Goal: Check status: Check status

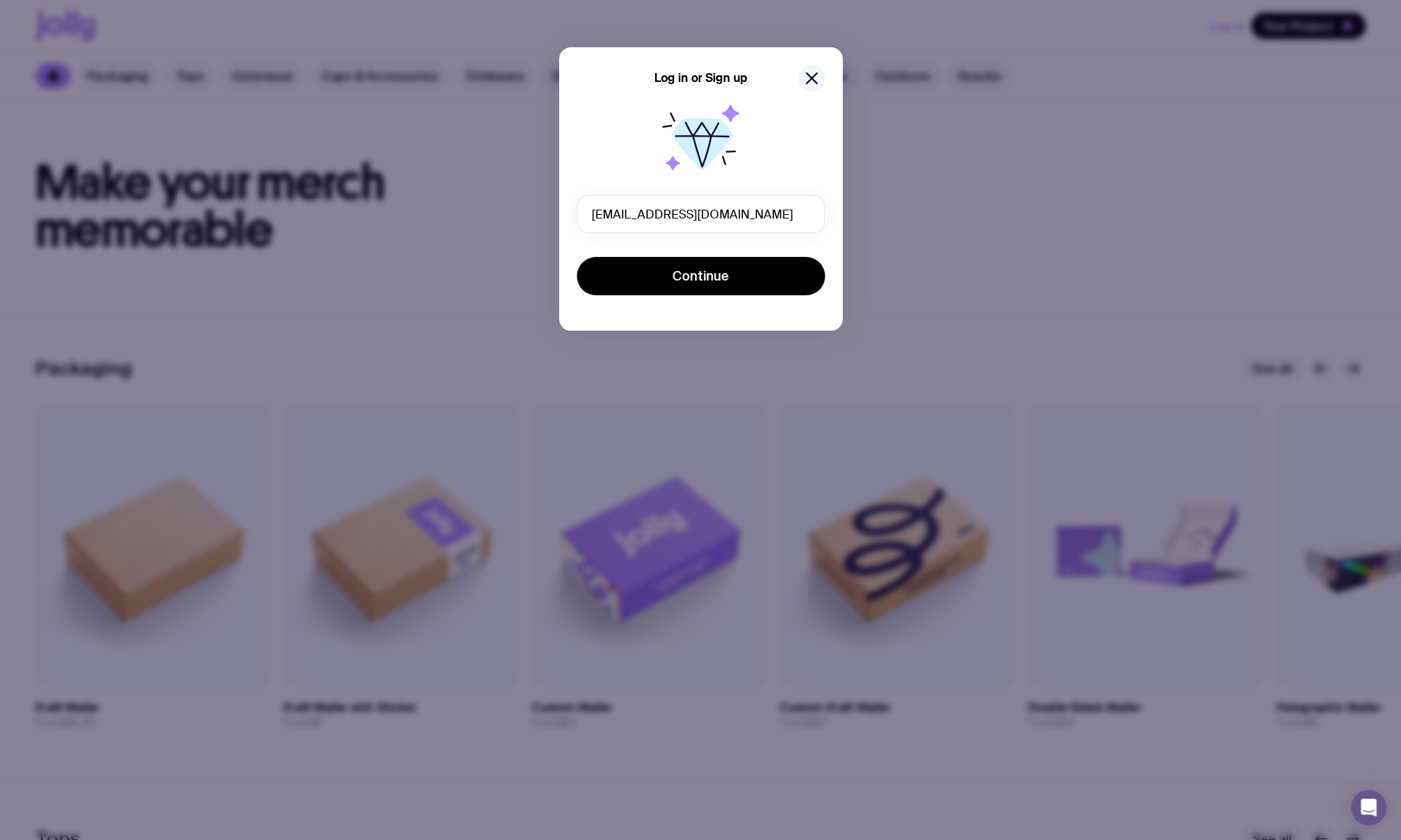
type input "[EMAIL_ADDRESS][DOMAIN_NAME]"
click at [577, 257] on button "Continue" at bounding box center [700, 276] width 248 height 39
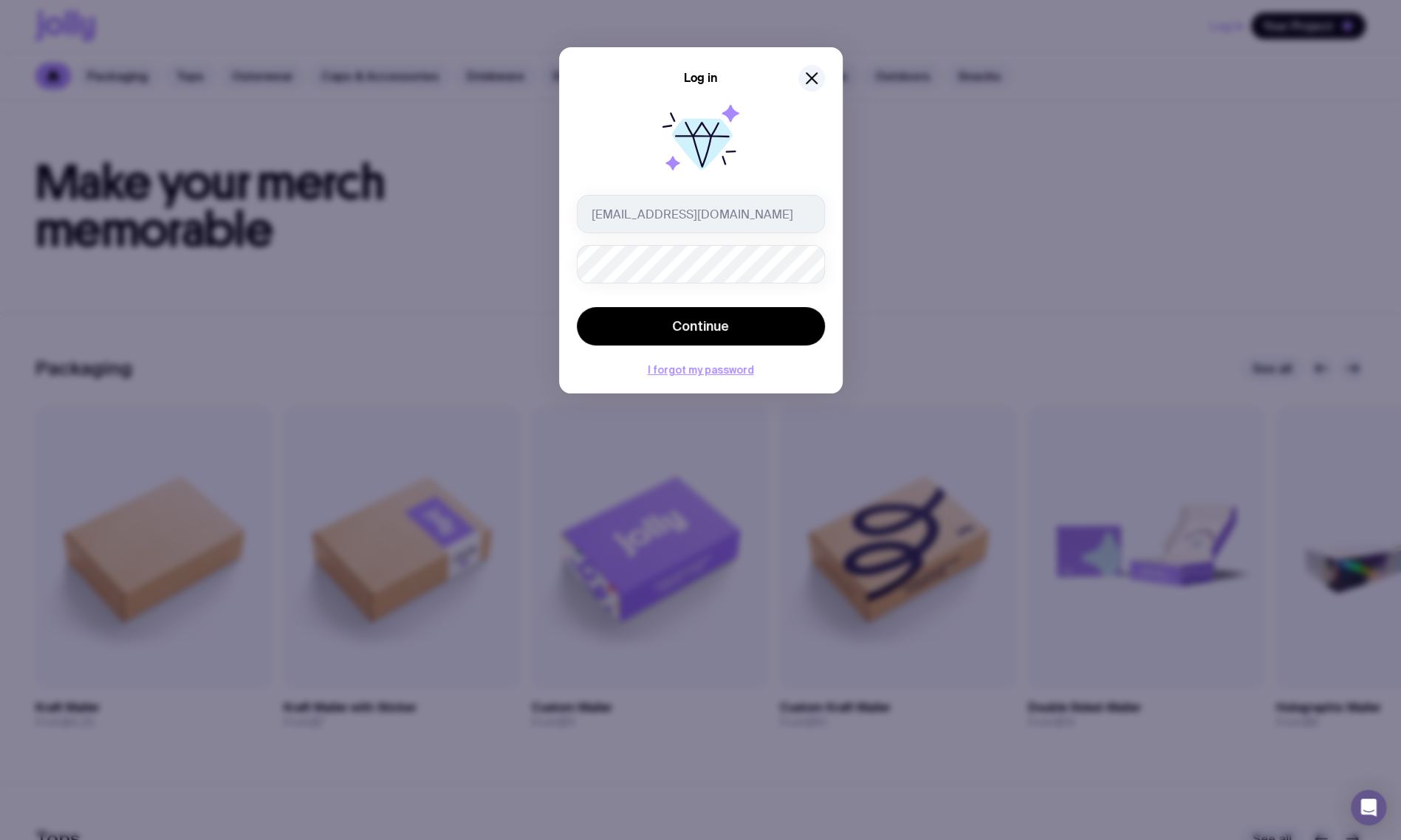
click at [718, 322] on span "Continue" at bounding box center [700, 326] width 57 height 18
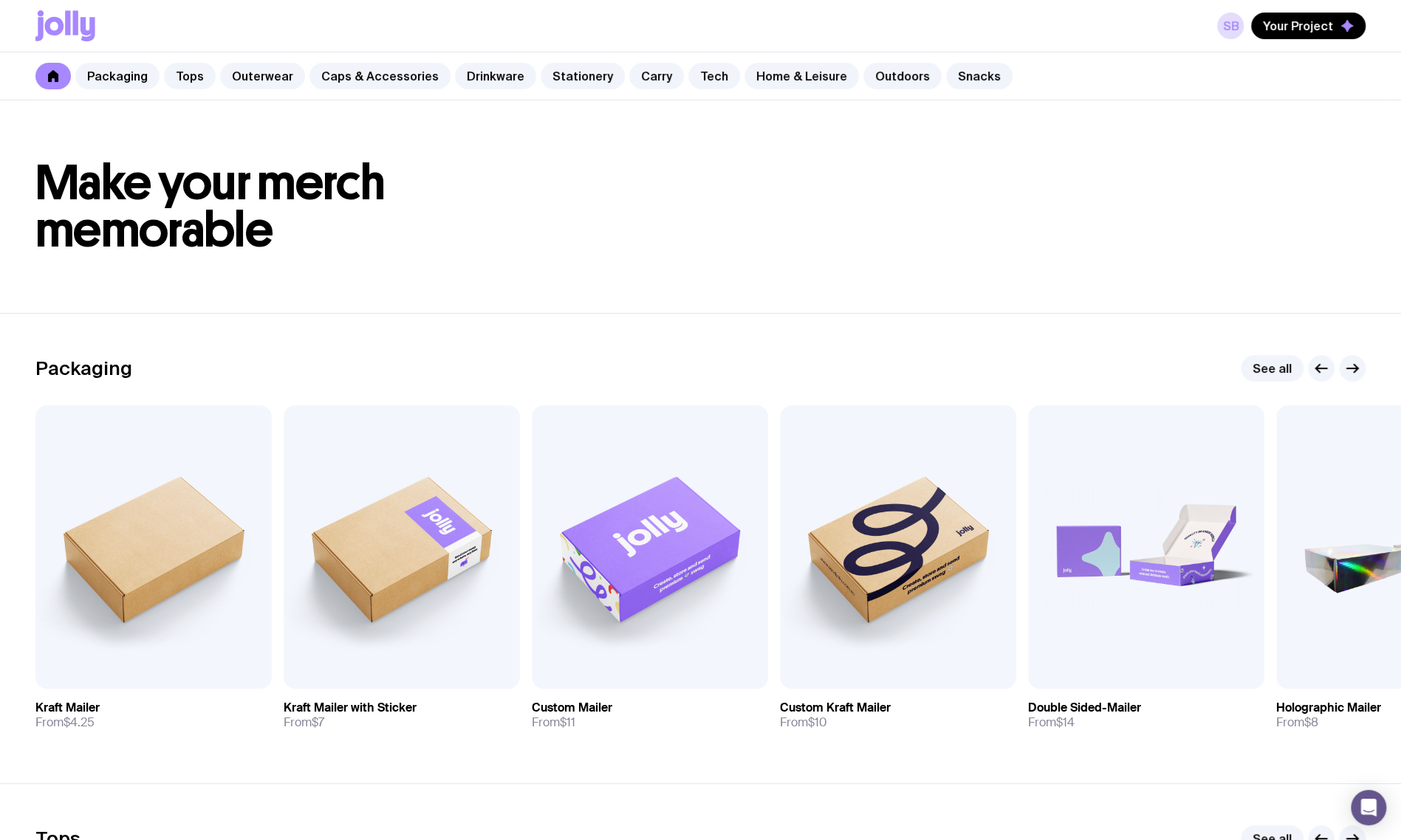
click at [1237, 23] on link "SB" at bounding box center [1230, 25] width 26 height 26
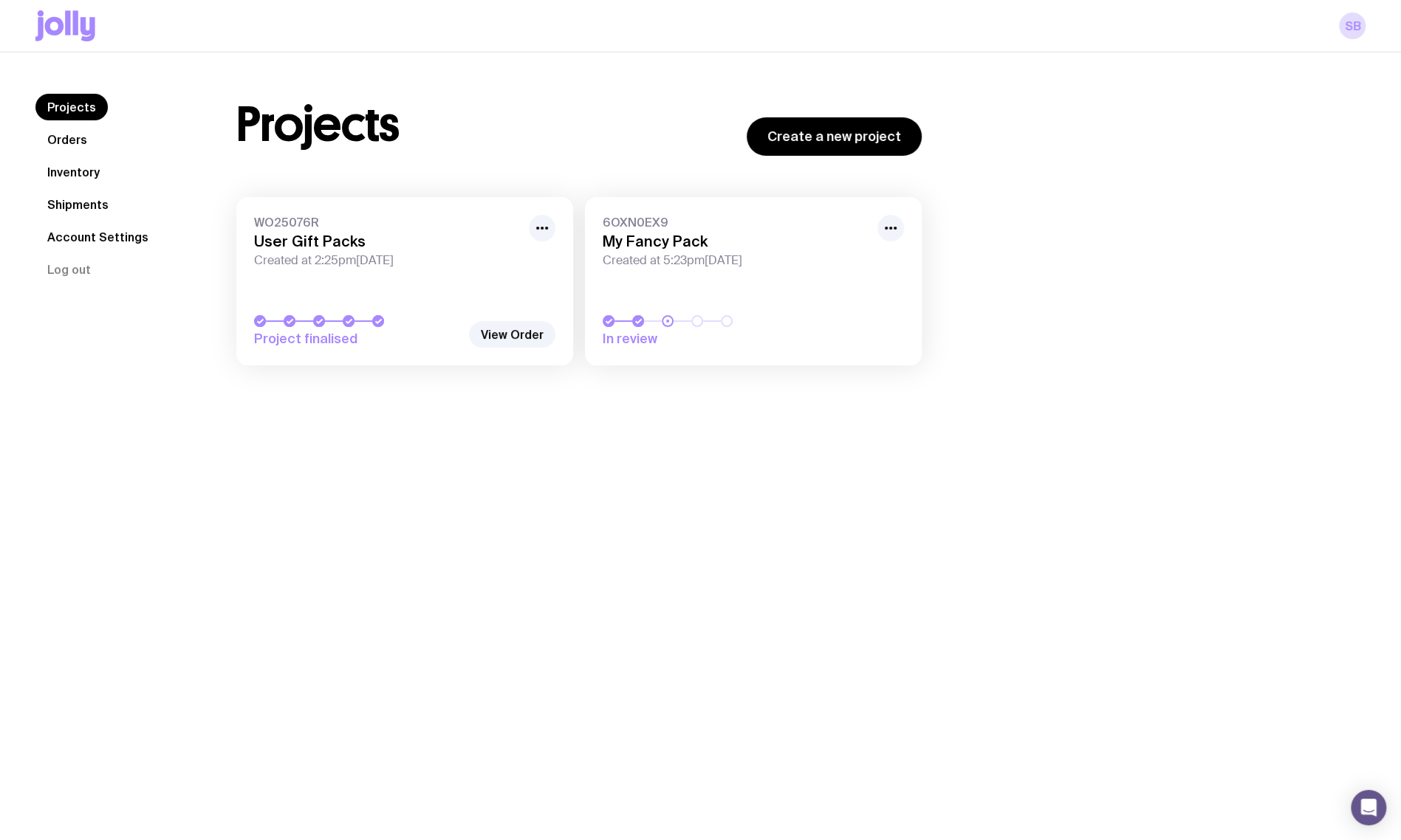
click at [102, 215] on link "Shipments" at bounding box center [78, 204] width 85 height 26
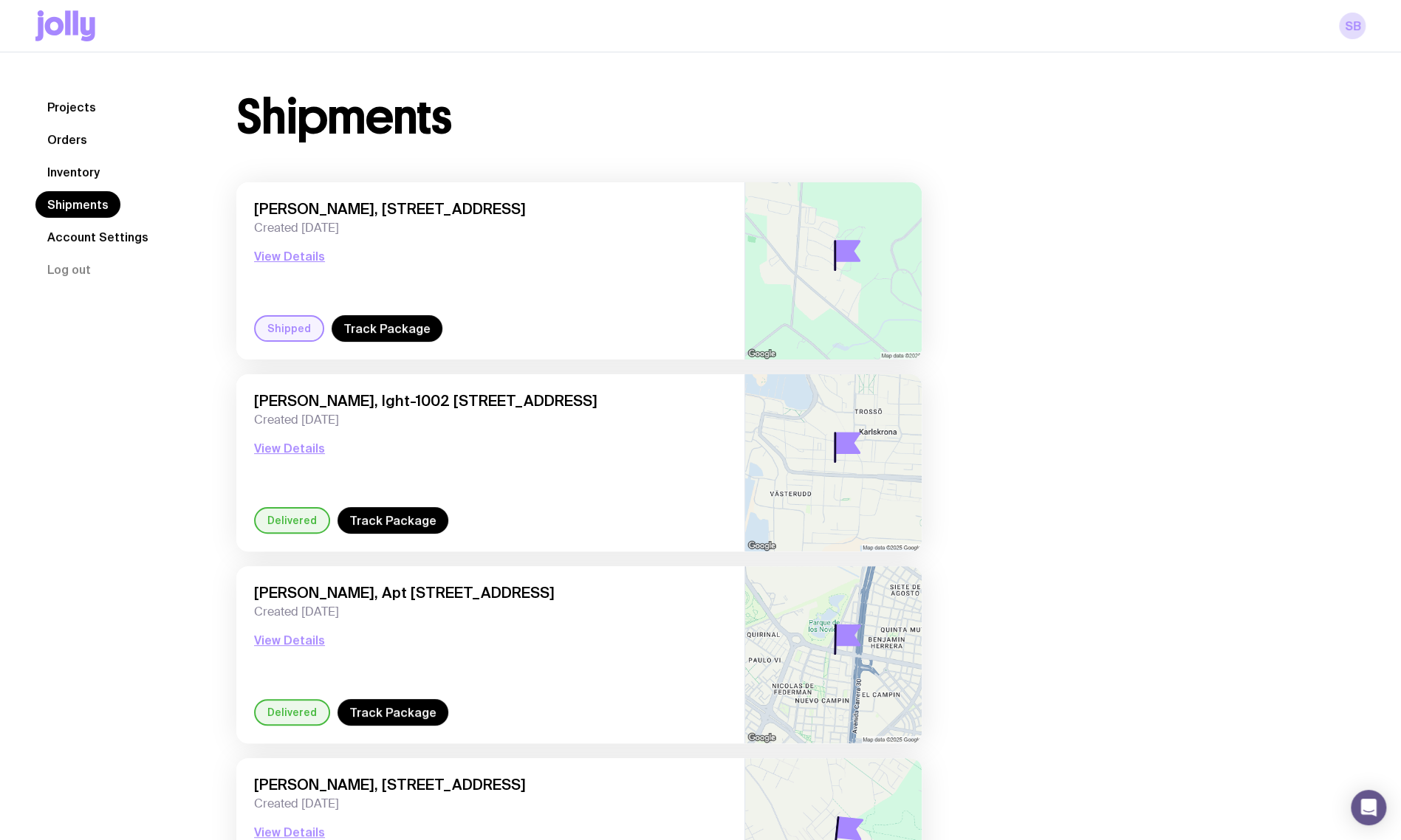
click at [304, 254] on button "View Details" at bounding box center [289, 256] width 71 height 18
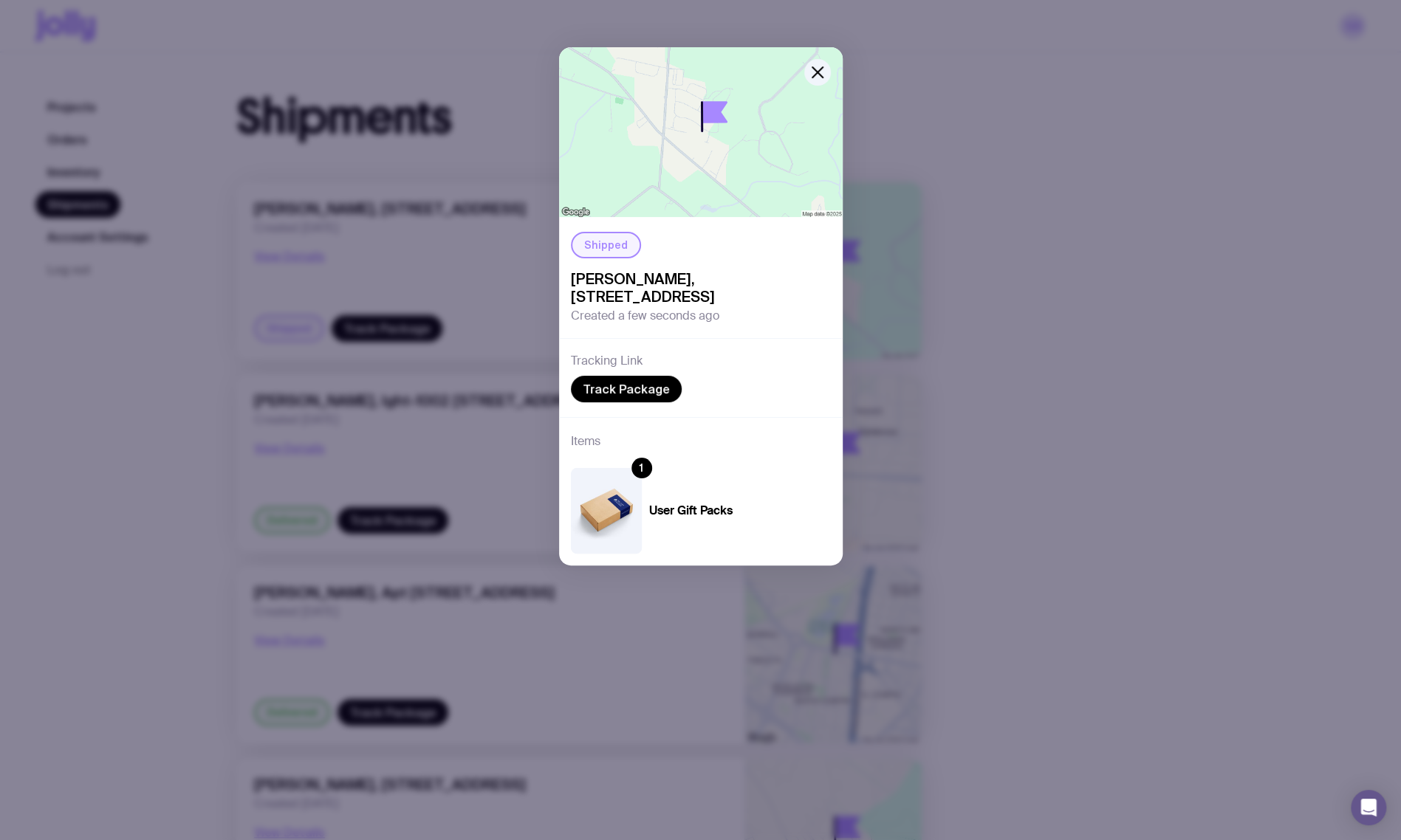
click at [618, 400] on link "Track Package" at bounding box center [626, 388] width 111 height 26
click at [810, 64] on icon "button" at bounding box center [818, 72] width 18 height 18
